Goal: Task Accomplishment & Management: Complete application form

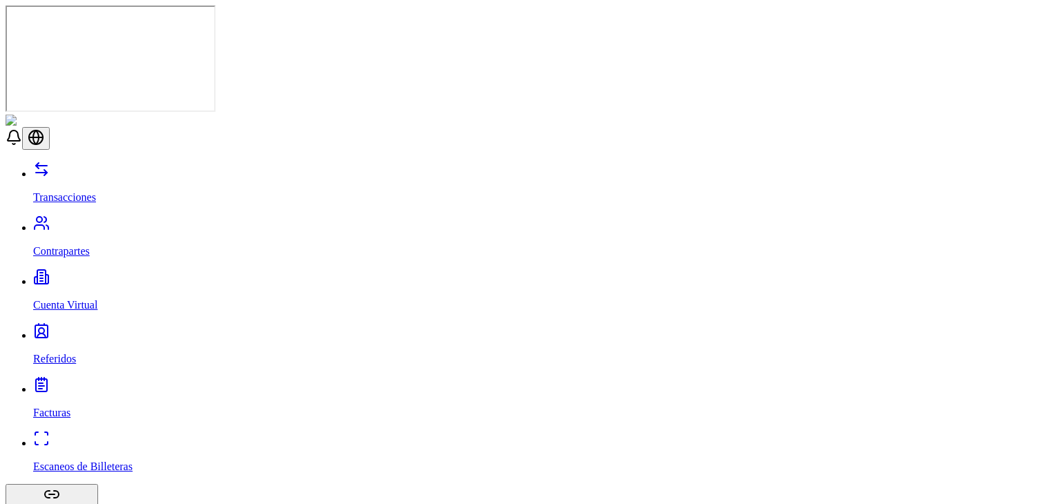
click at [60, 245] on p "Contrapartes" at bounding box center [544, 251] width 1022 height 12
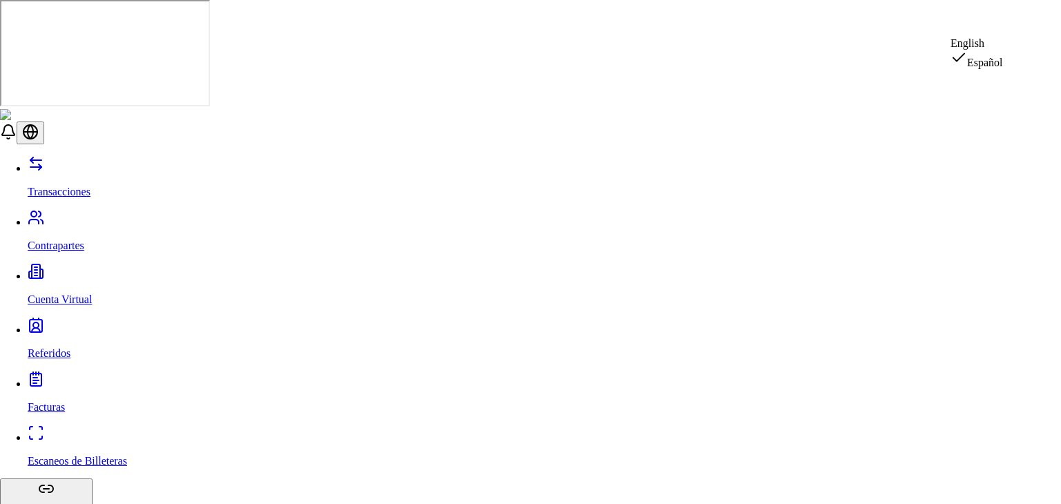
click at [1003, 50] on div "English" at bounding box center [976, 43] width 52 height 12
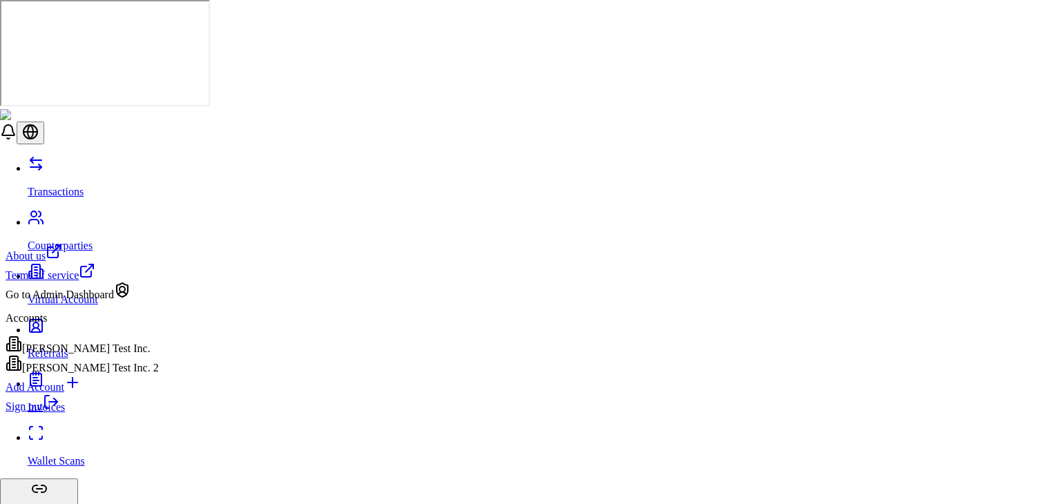
click at [115, 394] on div "Add Account" at bounding box center [82, 383] width 153 height 19
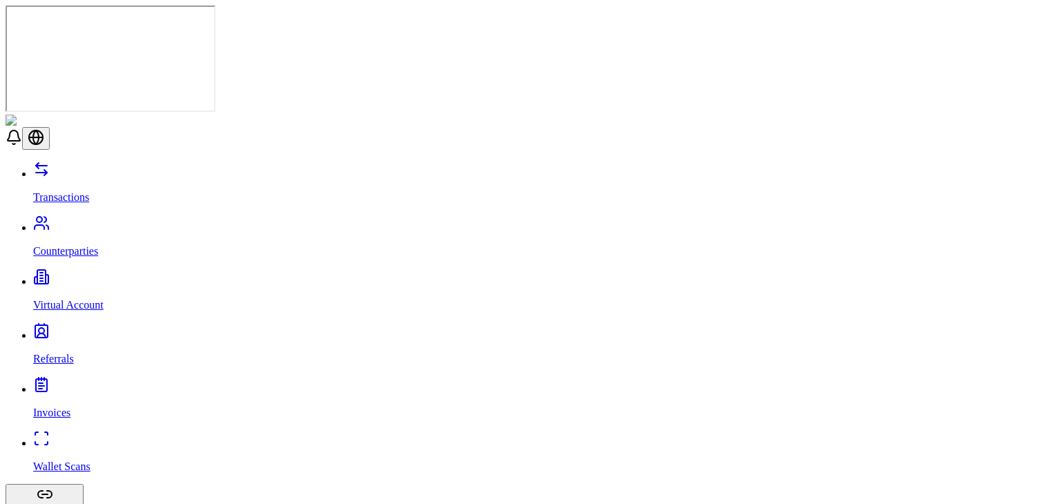
click at [33, 276] on link "Virtual Account" at bounding box center [544, 294] width 1022 height 36
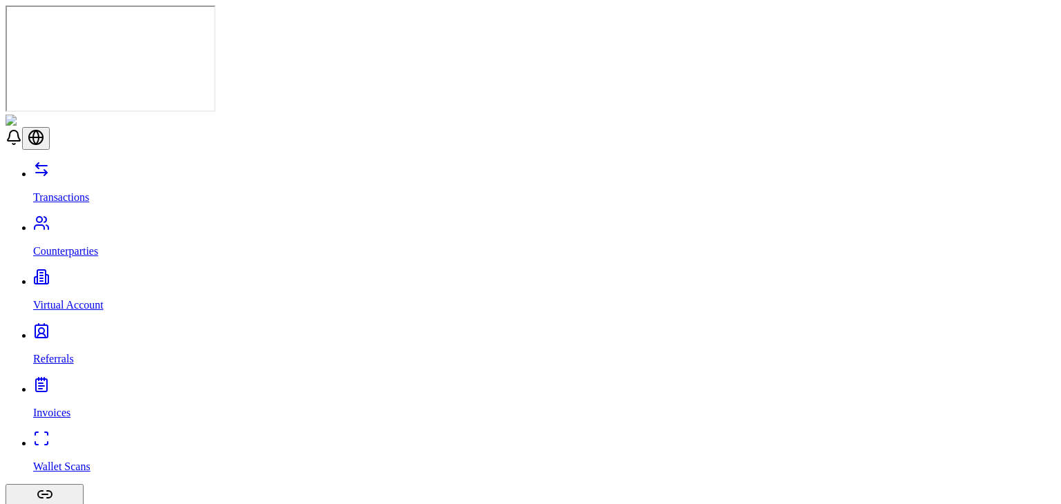
click at [121, 276] on link "Virtual Account" at bounding box center [544, 294] width 1022 height 36
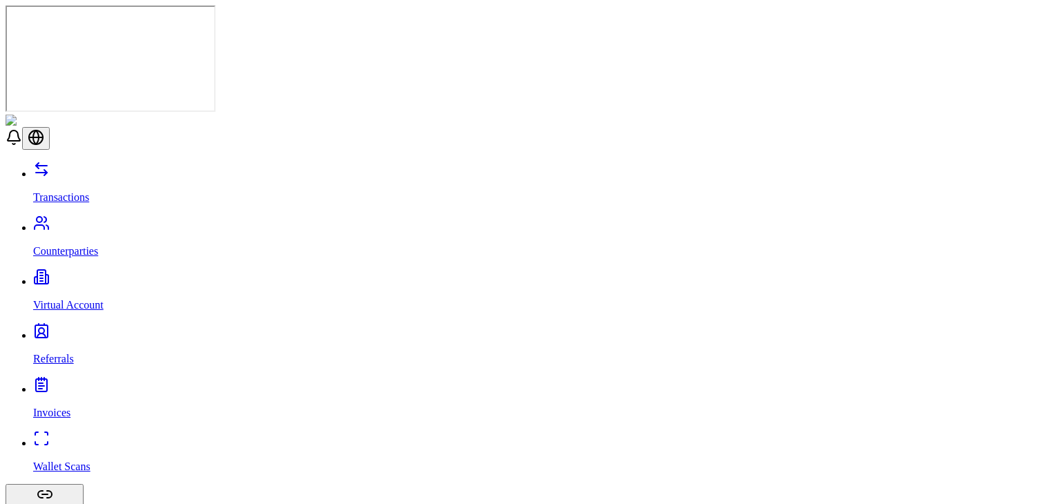
scroll to position [30, 0]
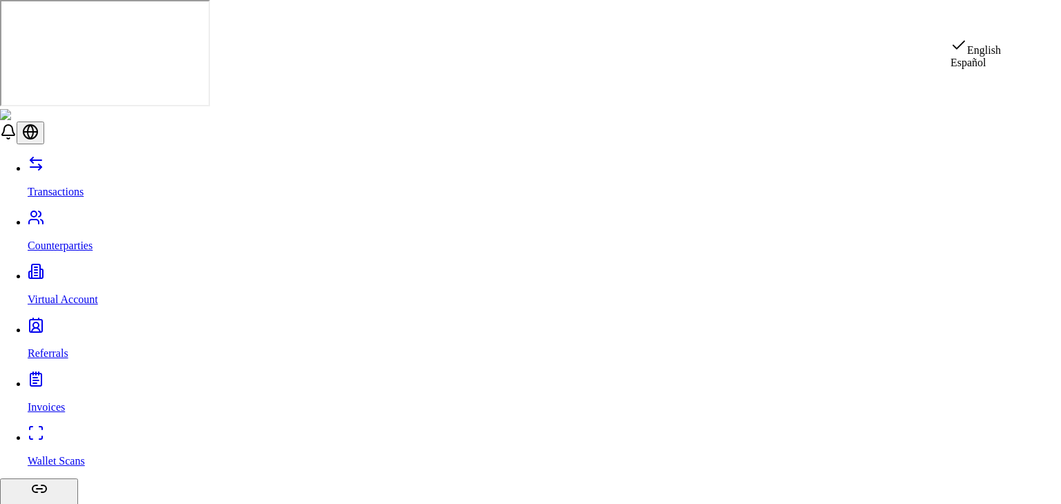
click at [985, 69] on div "Español" at bounding box center [975, 63] width 50 height 12
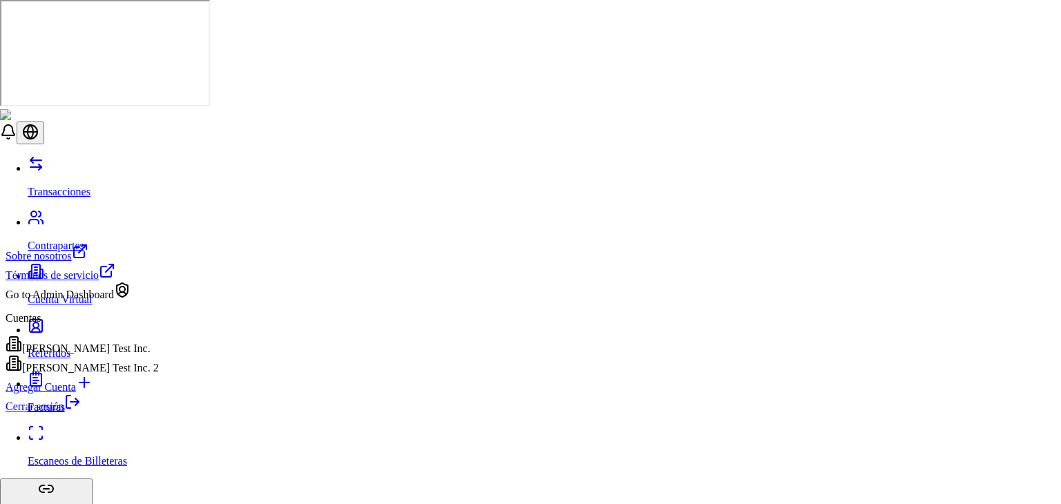
click at [95, 354] on div "[PERSON_NAME] Test Inc." at bounding box center [82, 345] width 153 height 19
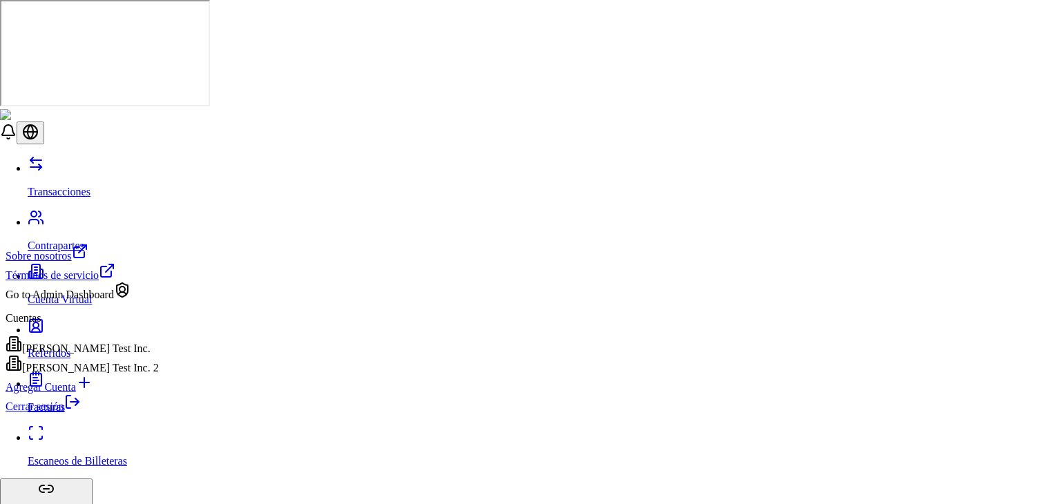
click at [98, 374] on div "[PERSON_NAME] Test Inc. 2" at bounding box center [82, 364] width 153 height 19
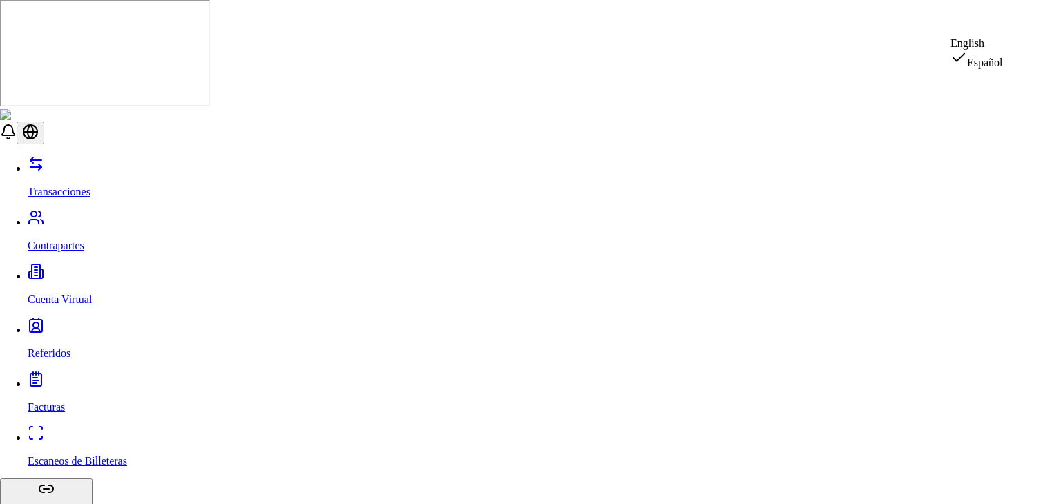
click at [1003, 46] on div "English" at bounding box center [976, 43] width 52 height 12
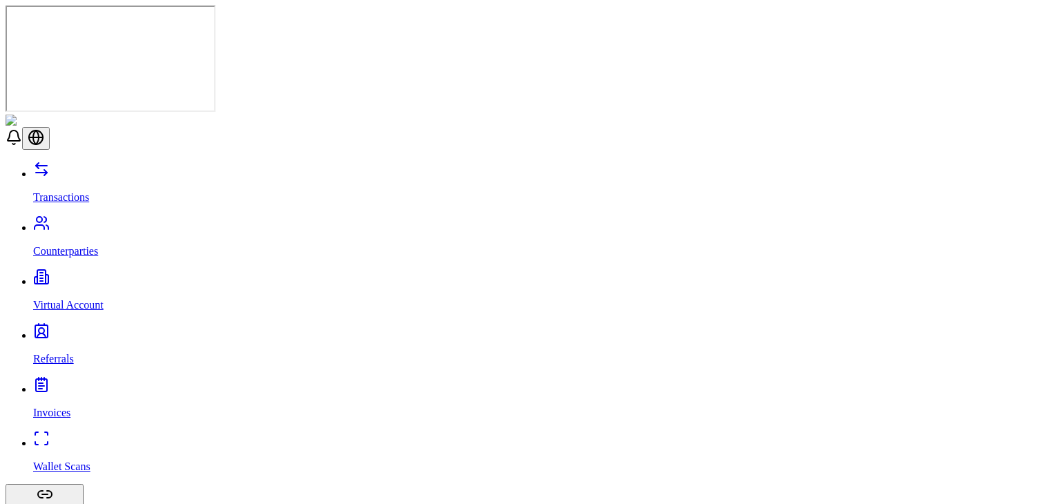
click at [52, 191] on p "Transactions" at bounding box center [544, 197] width 1022 height 12
click at [82, 245] on p "Counterparties" at bounding box center [544, 251] width 1022 height 12
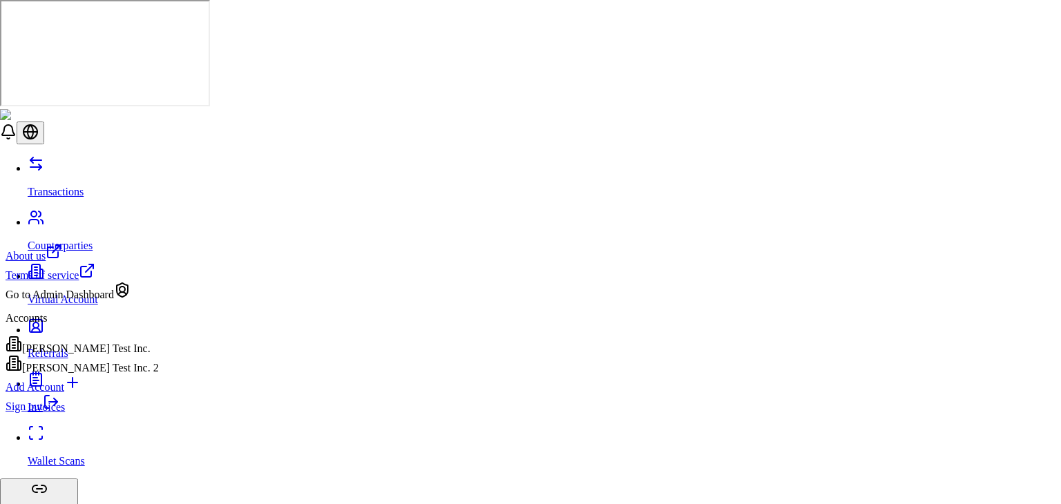
click at [107, 355] on div "[PERSON_NAME] Test Inc." at bounding box center [82, 345] width 153 height 19
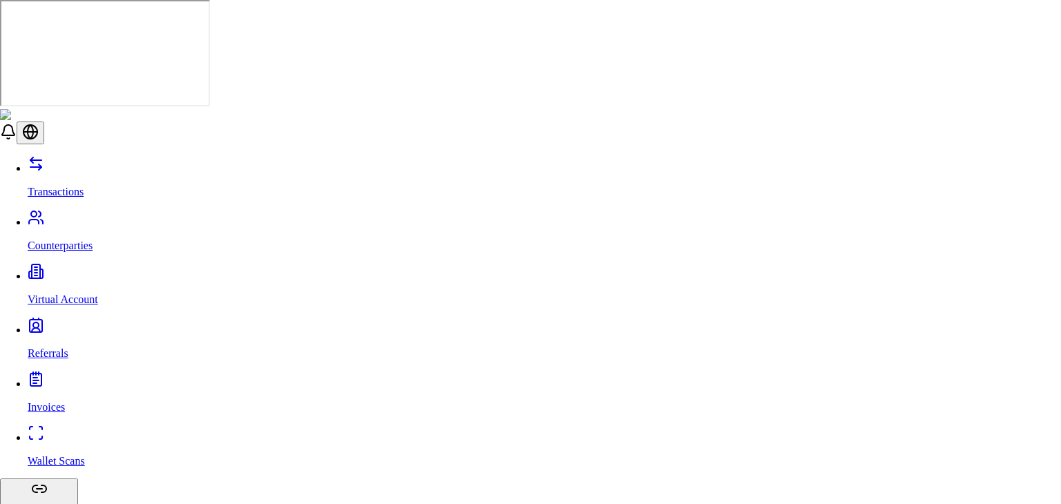
type input "*"
type input "**********"
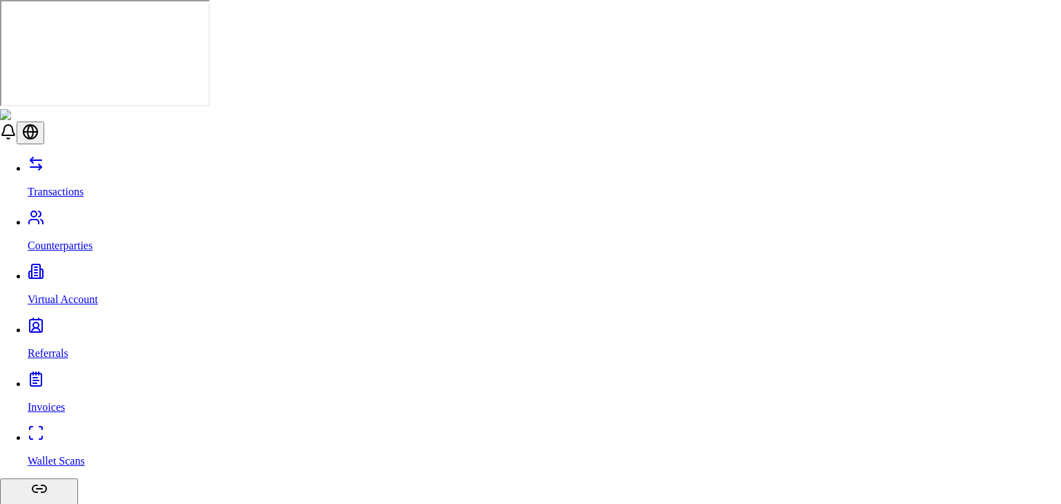
type input "**********"
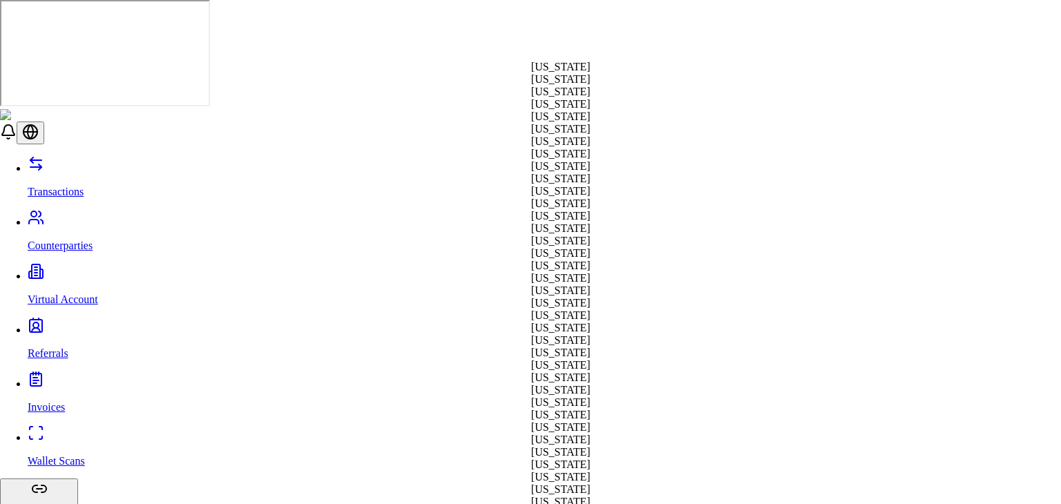
select select "**"
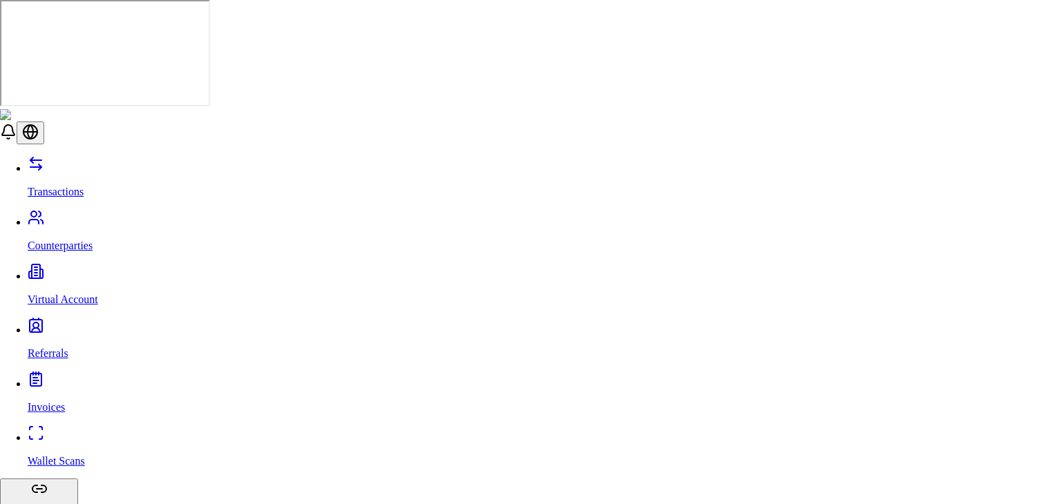
type input "*****"
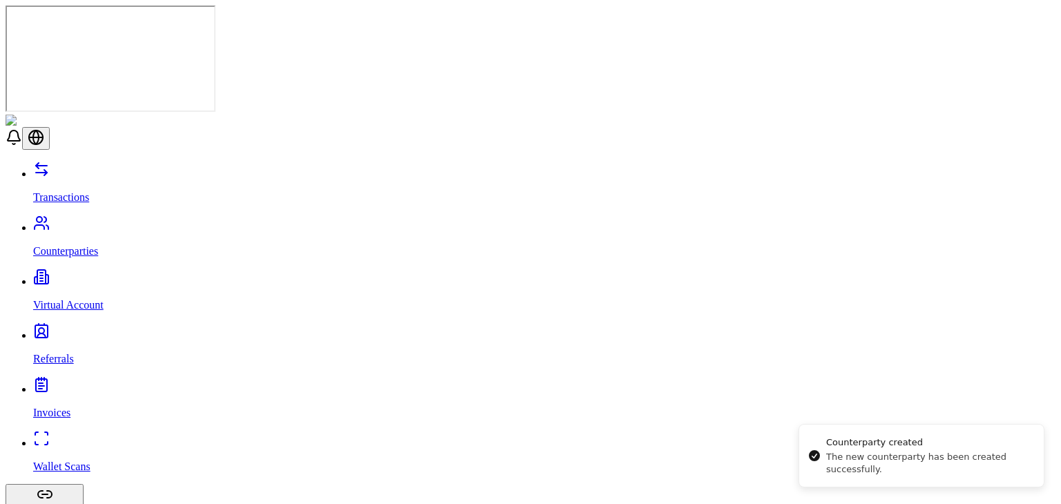
scroll to position [0, 0]
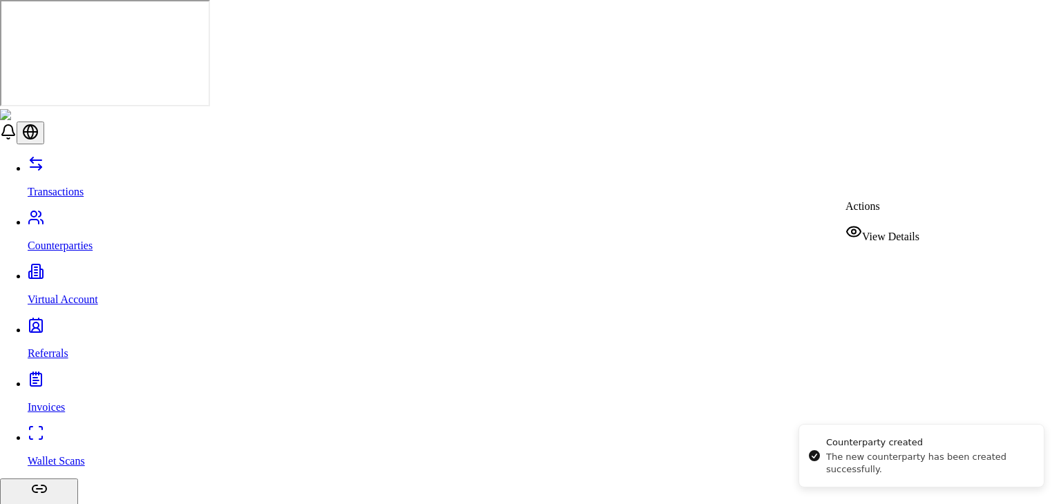
click at [893, 234] on span "View Details" at bounding box center [890, 237] width 57 height 12
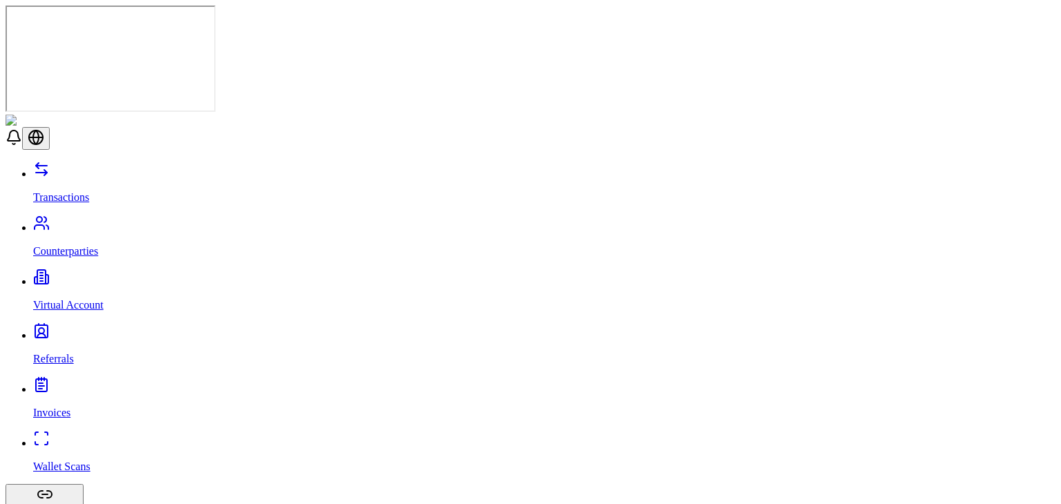
click at [102, 222] on link "Counterparties" at bounding box center [544, 240] width 1022 height 36
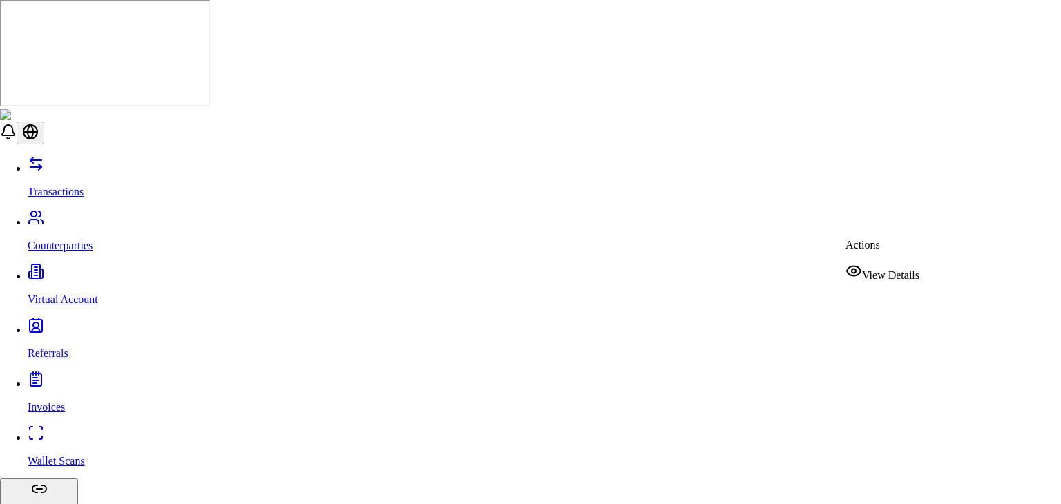
click at [872, 271] on div "View Details" at bounding box center [882, 271] width 74 height 19
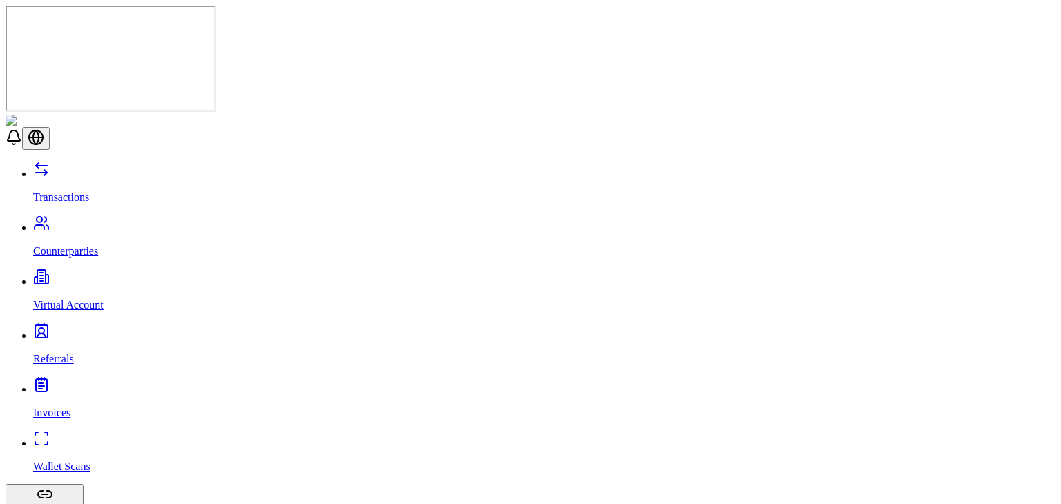
scroll to position [852, 0]
click at [137, 161] on div "Transactions Counterparties Virtual Account Referrals Invoices Wallet Scans Lin…" at bounding box center [531, 392] width 1050 height 463
click at [124, 276] on link "Virtual Account" at bounding box center [544, 294] width 1022 height 36
click at [50, 407] on p "Invoices" at bounding box center [544, 413] width 1022 height 12
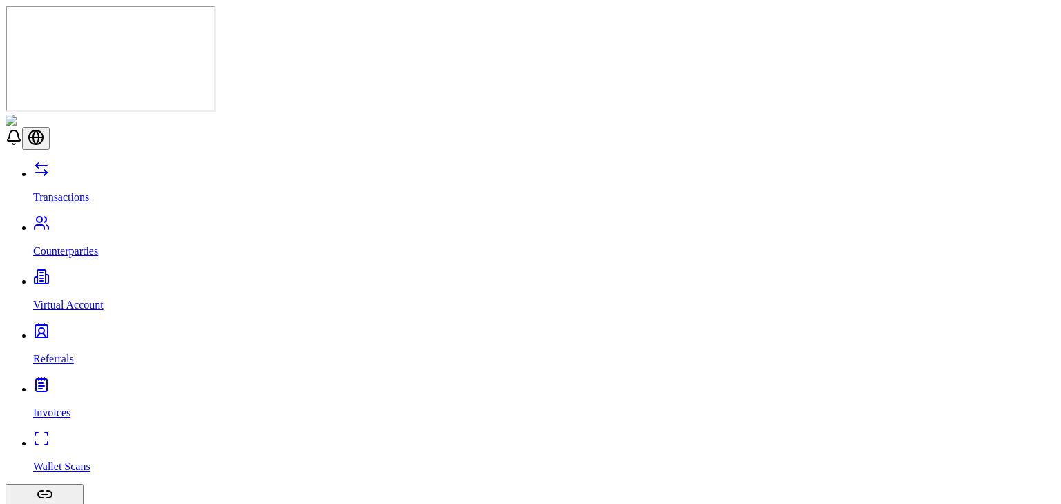
click at [60, 168] on link "Transactions" at bounding box center [544, 186] width 1022 height 36
click at [79, 245] on p "Counterparties" at bounding box center [544, 251] width 1022 height 12
click at [82, 299] on p "Virtual Account" at bounding box center [544, 305] width 1022 height 12
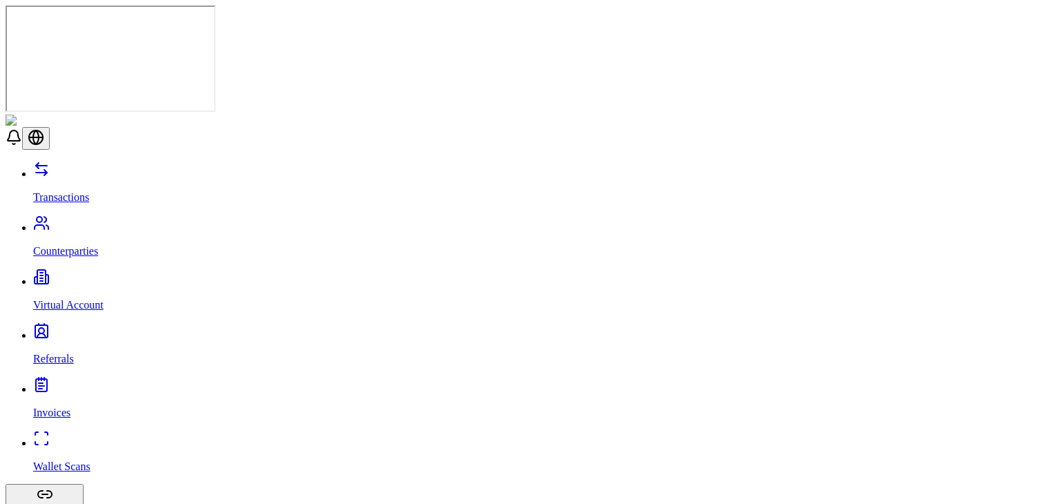
click at [67, 353] on p "Referrals" at bounding box center [544, 359] width 1022 height 12
click at [72, 383] on link "Invoices" at bounding box center [544, 401] width 1022 height 36
click at [73, 461] on p "Wallet Scans" at bounding box center [544, 467] width 1022 height 12
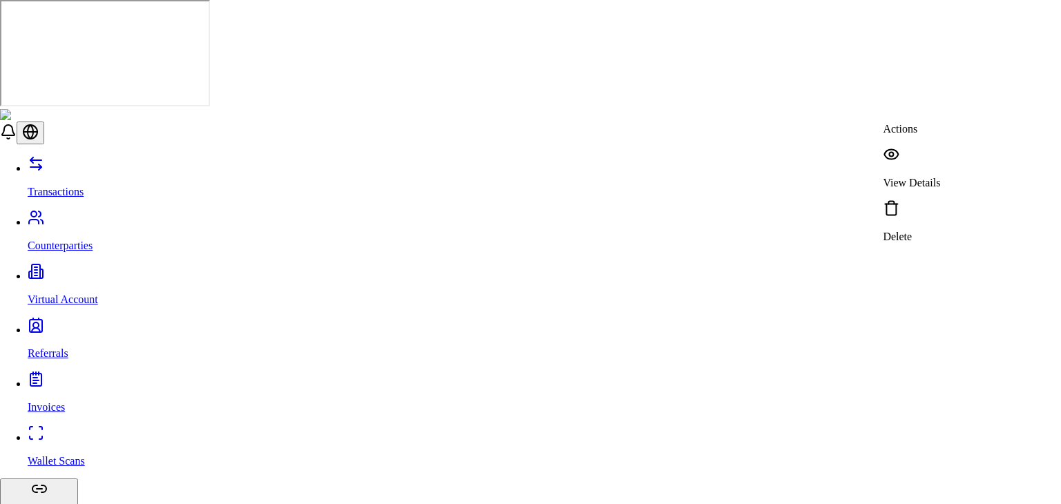
click at [935, 177] on p "View Details" at bounding box center [911, 183] width 57 height 12
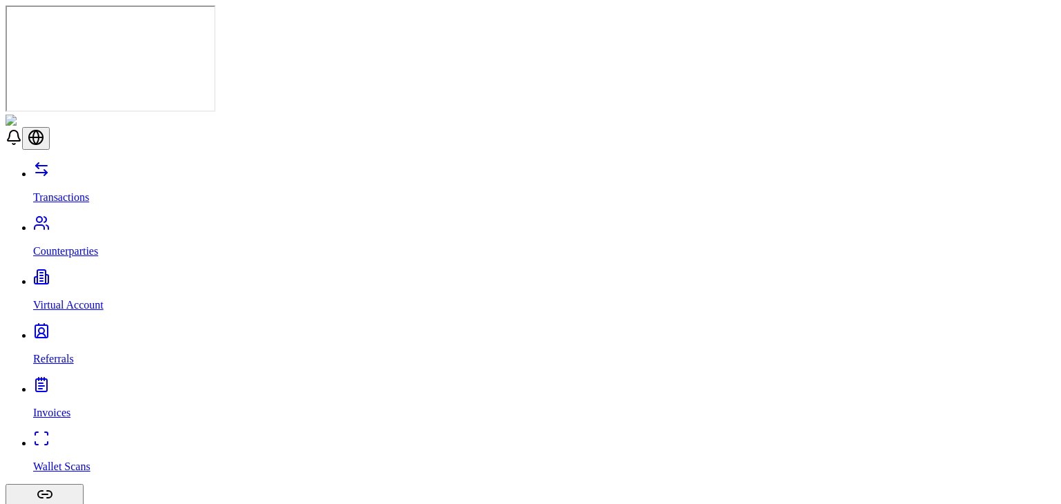
click at [453, 115] on header at bounding box center [531, 132] width 1050 height 35
